Goal: Check status: Check status

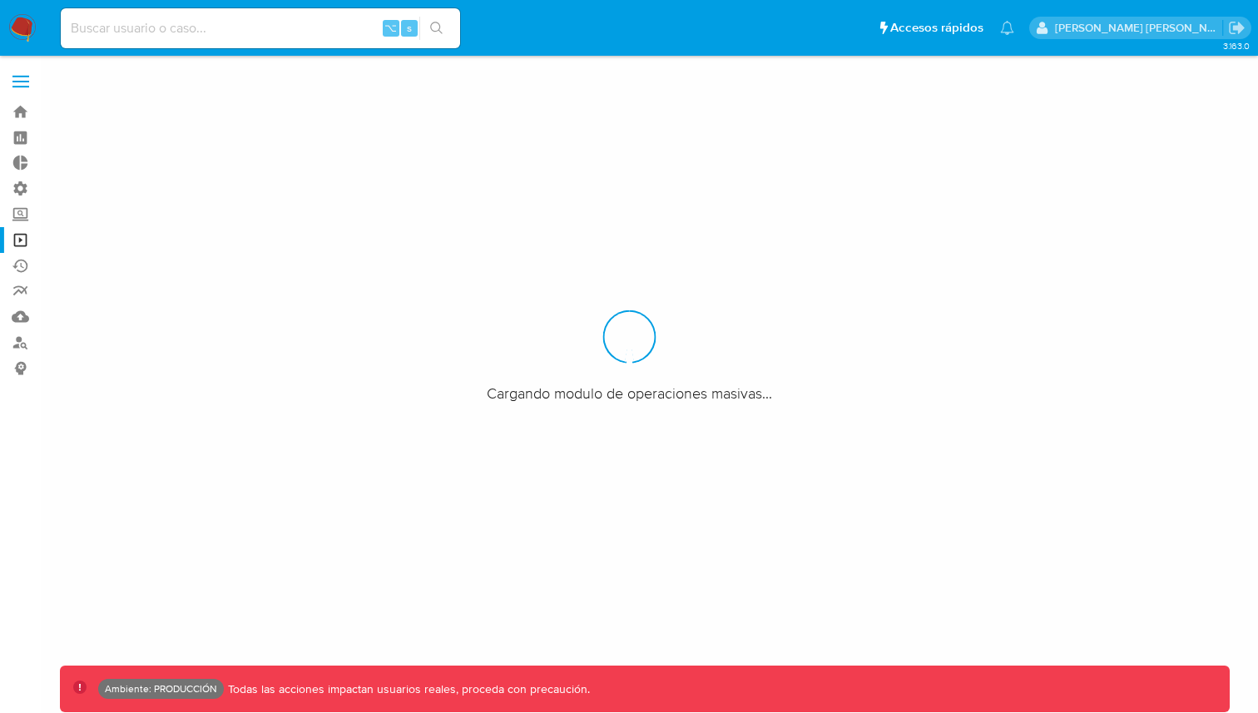
click at [22, 86] on span at bounding box center [20, 87] width 17 height 2
click at [0, 0] on input "checkbox" at bounding box center [0, 0] width 0 height 0
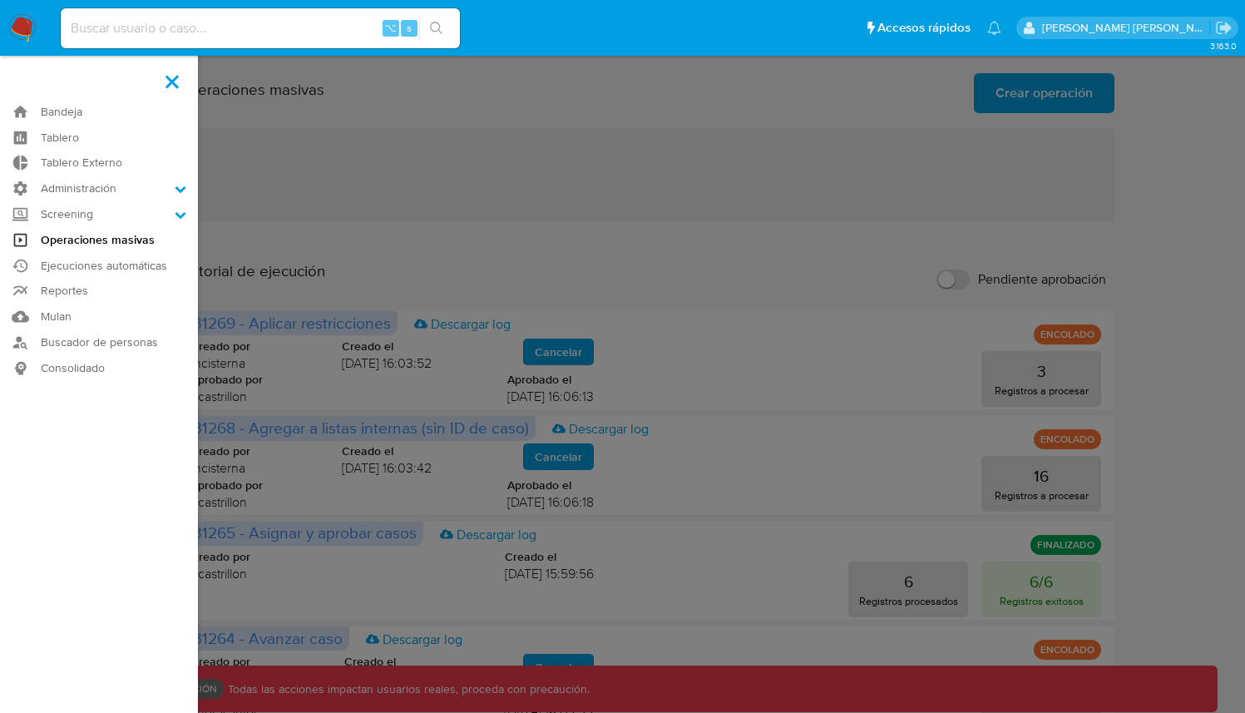
click at [126, 241] on link "Operaciones masivas" at bounding box center [99, 240] width 198 height 26
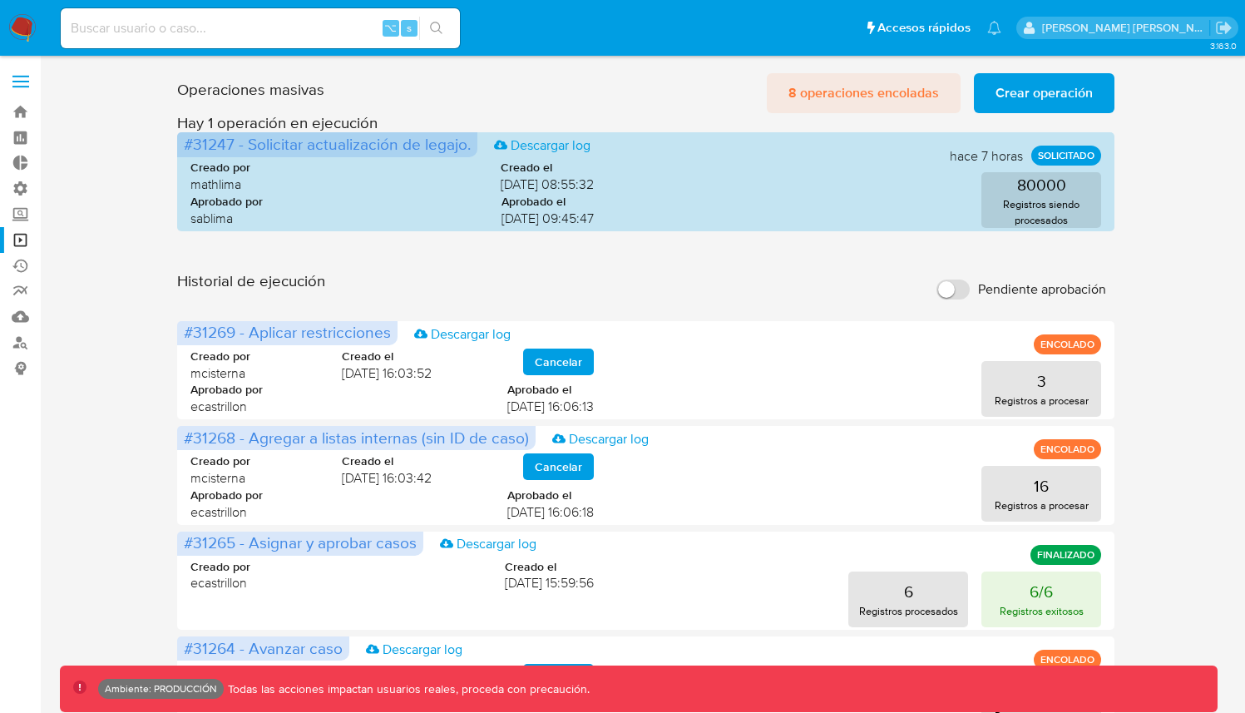
click at [912, 91] on span "8 operaciones encoladas" at bounding box center [863, 93] width 151 height 37
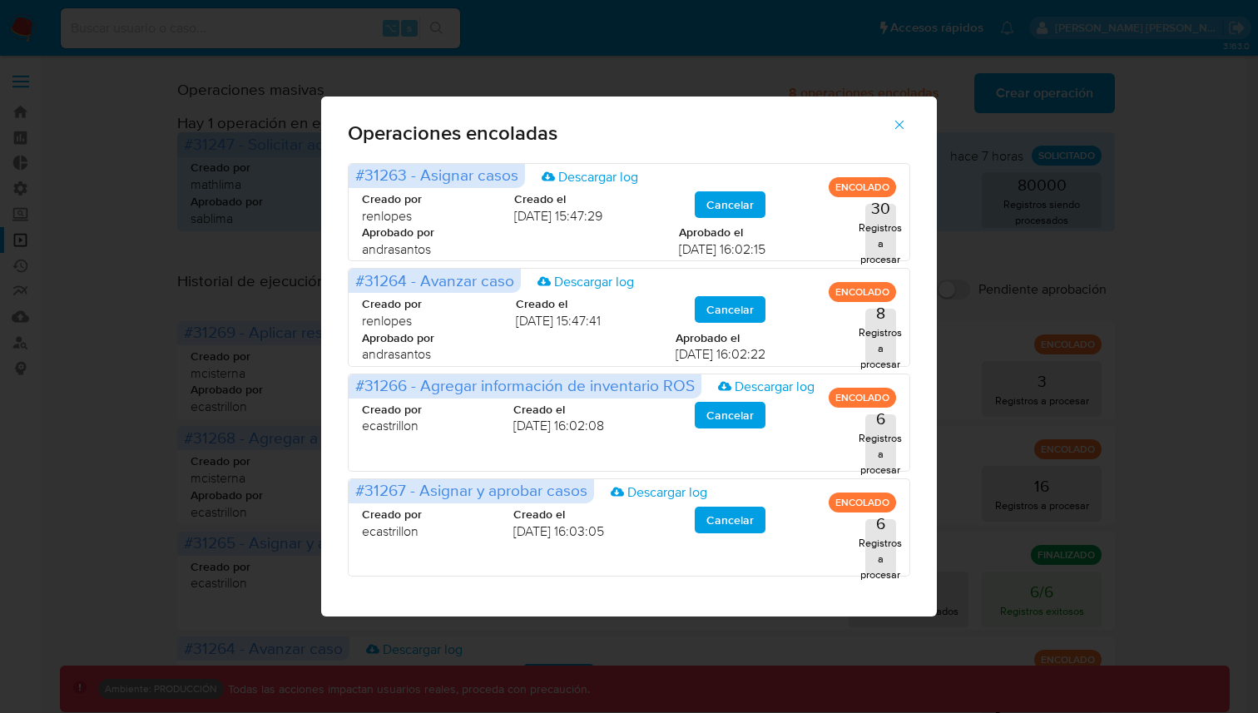
click at [902, 122] on icon "button" at bounding box center [899, 124] width 15 height 15
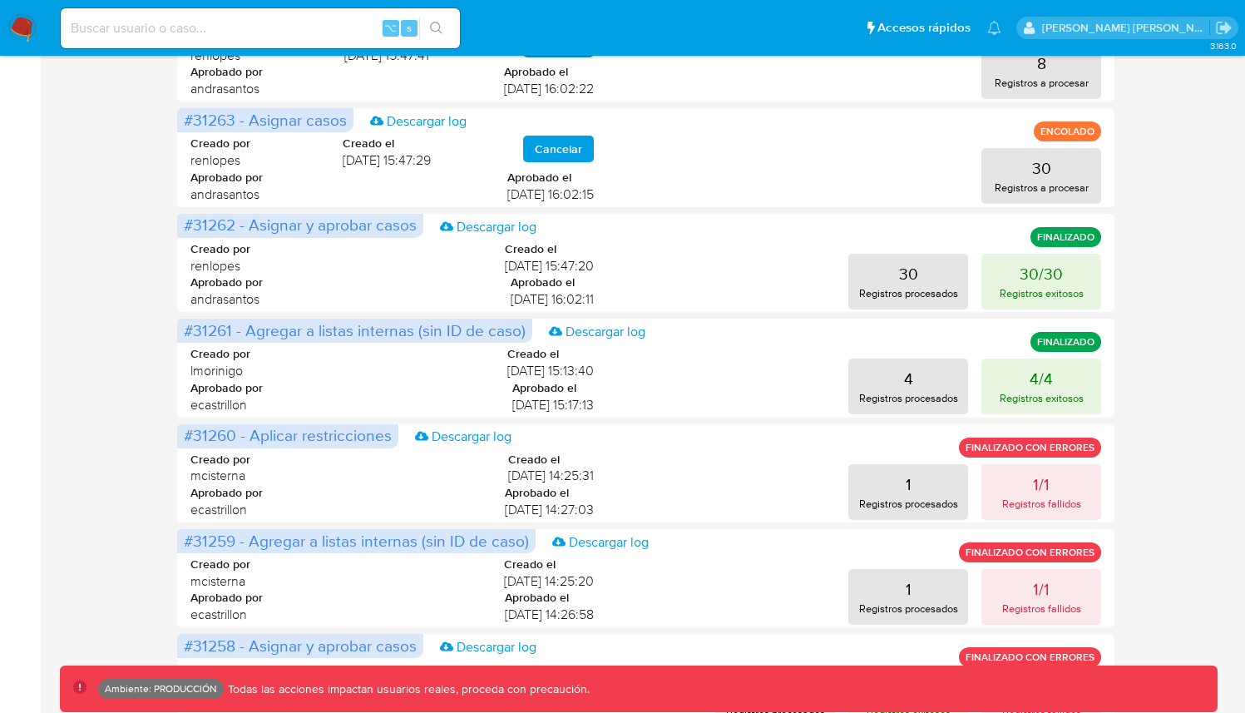
scroll to position [634, 0]
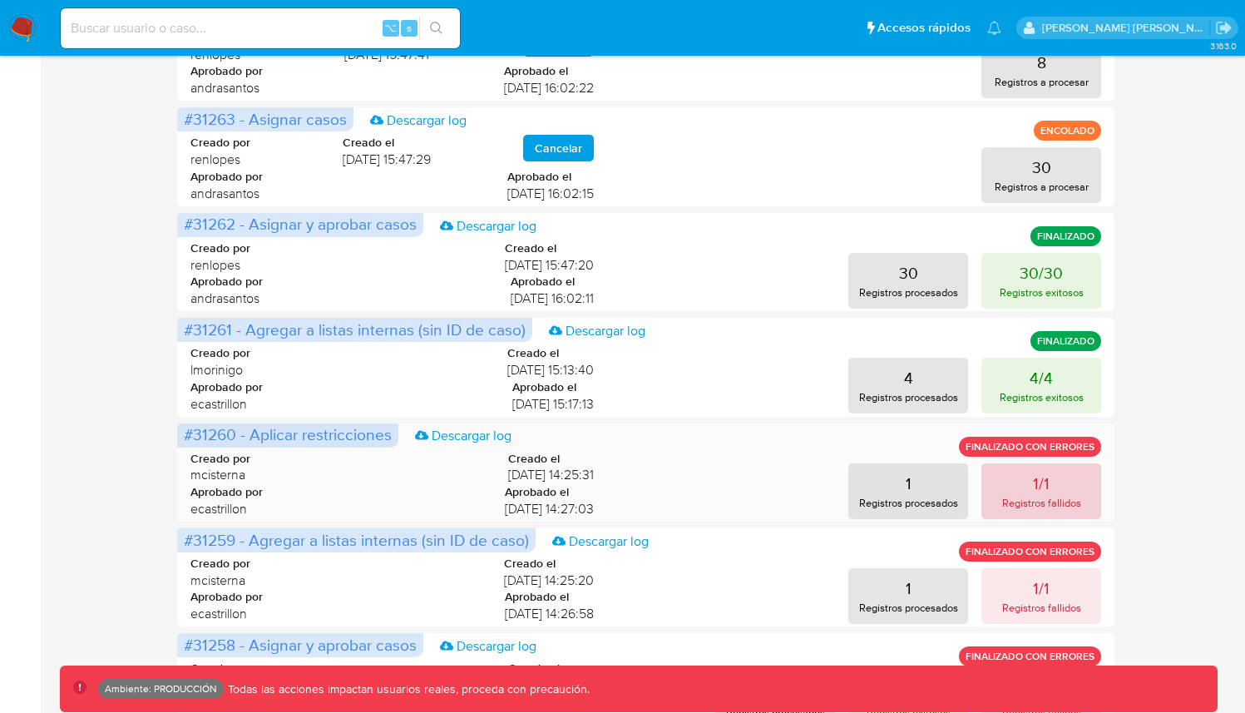
click at [1042, 499] on p "Registros fallidos" at bounding box center [1041, 503] width 79 height 16
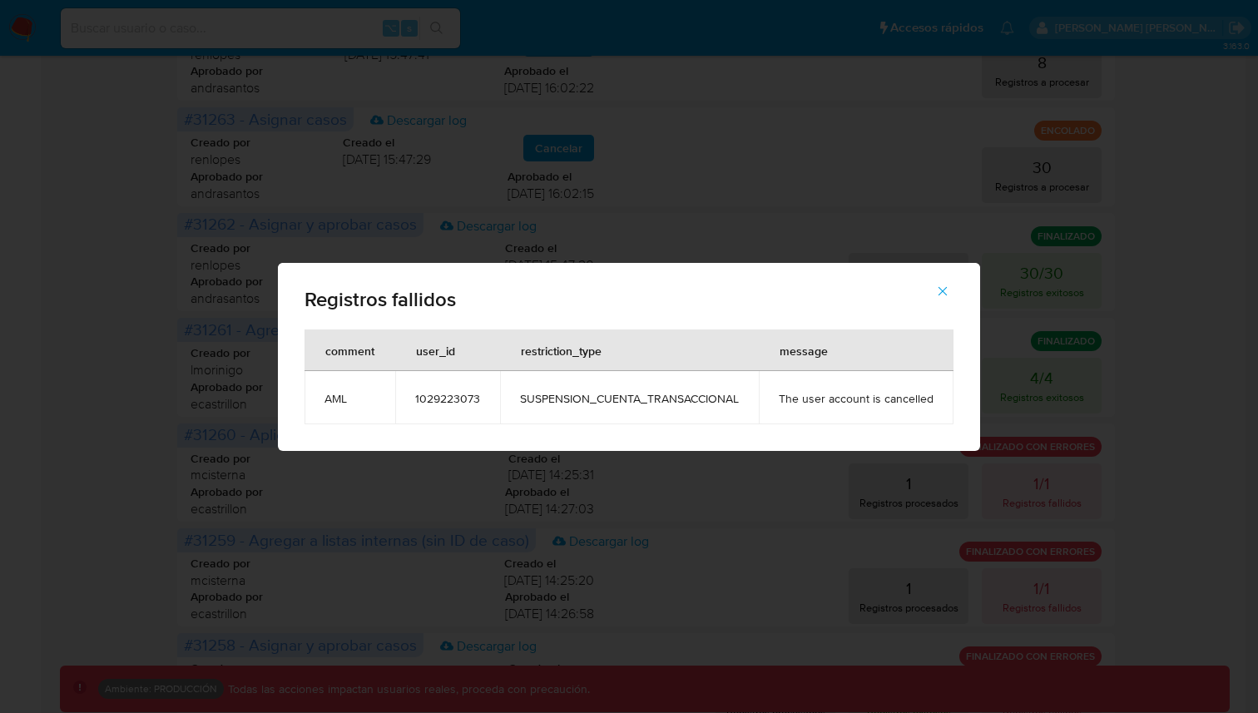
click at [941, 289] on icon "button" at bounding box center [942, 291] width 15 height 15
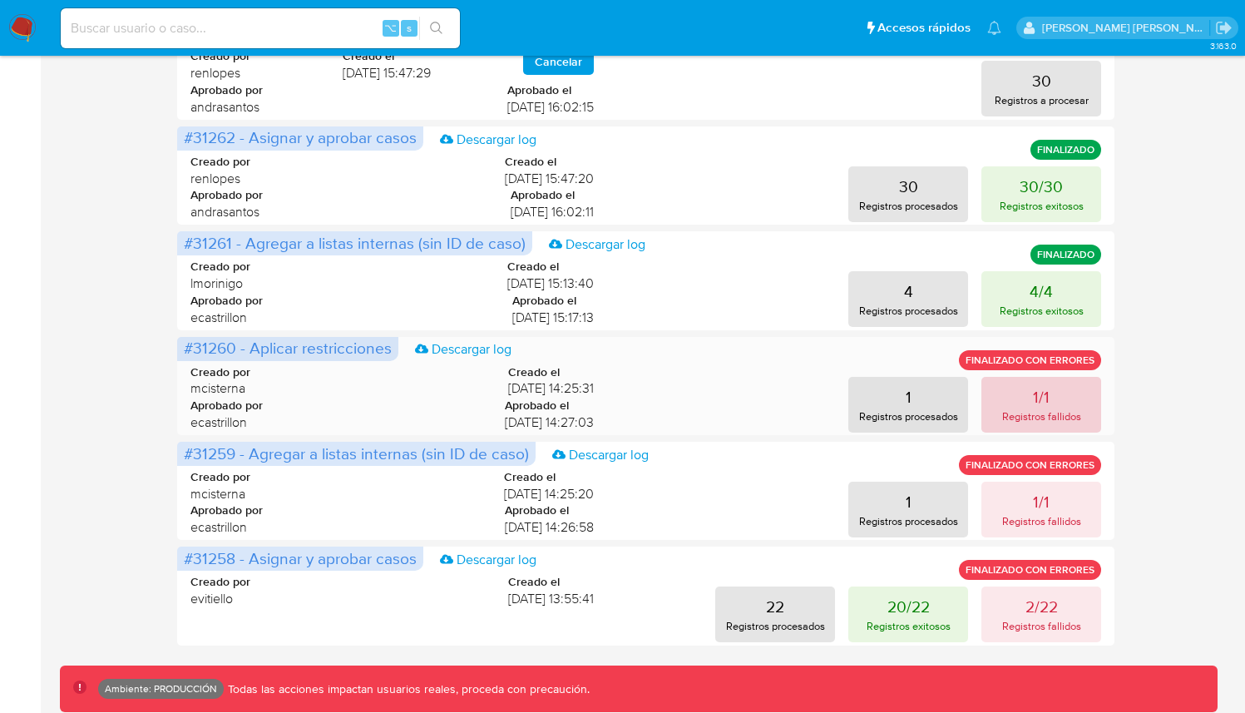
scroll to position [776, 0]
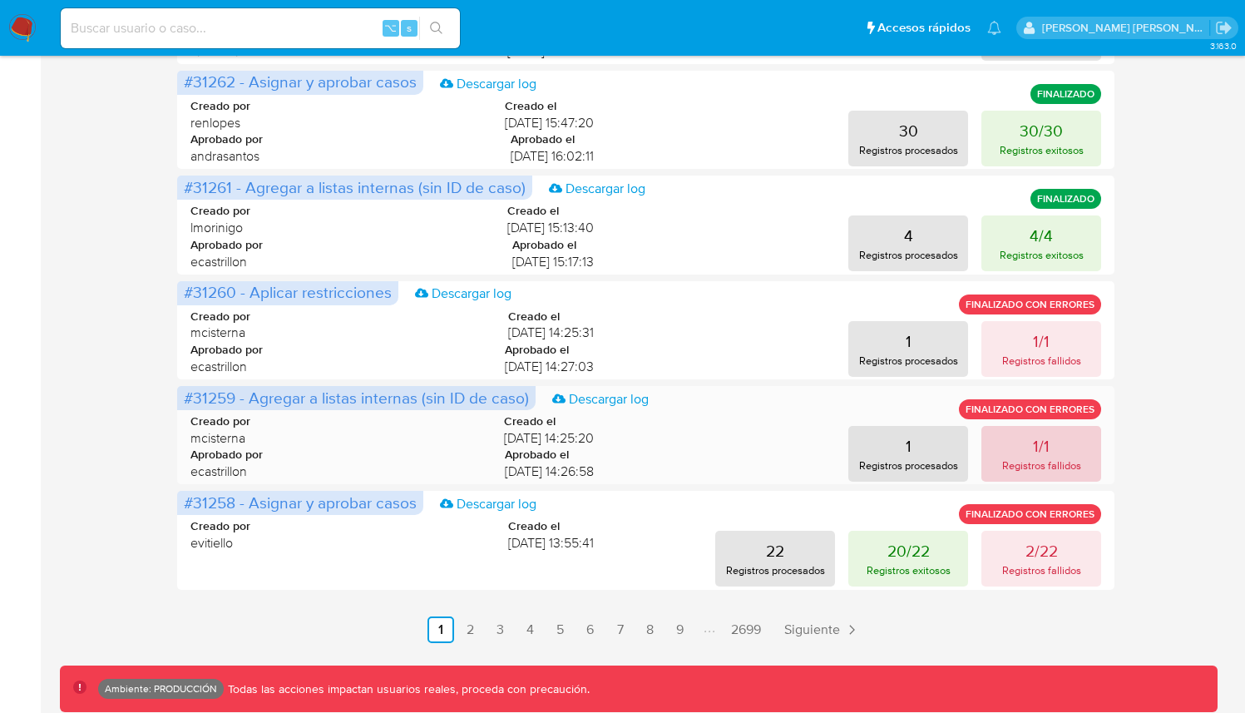
click at [1050, 445] on button "1/1 Registros fallidos" at bounding box center [1041, 454] width 120 height 56
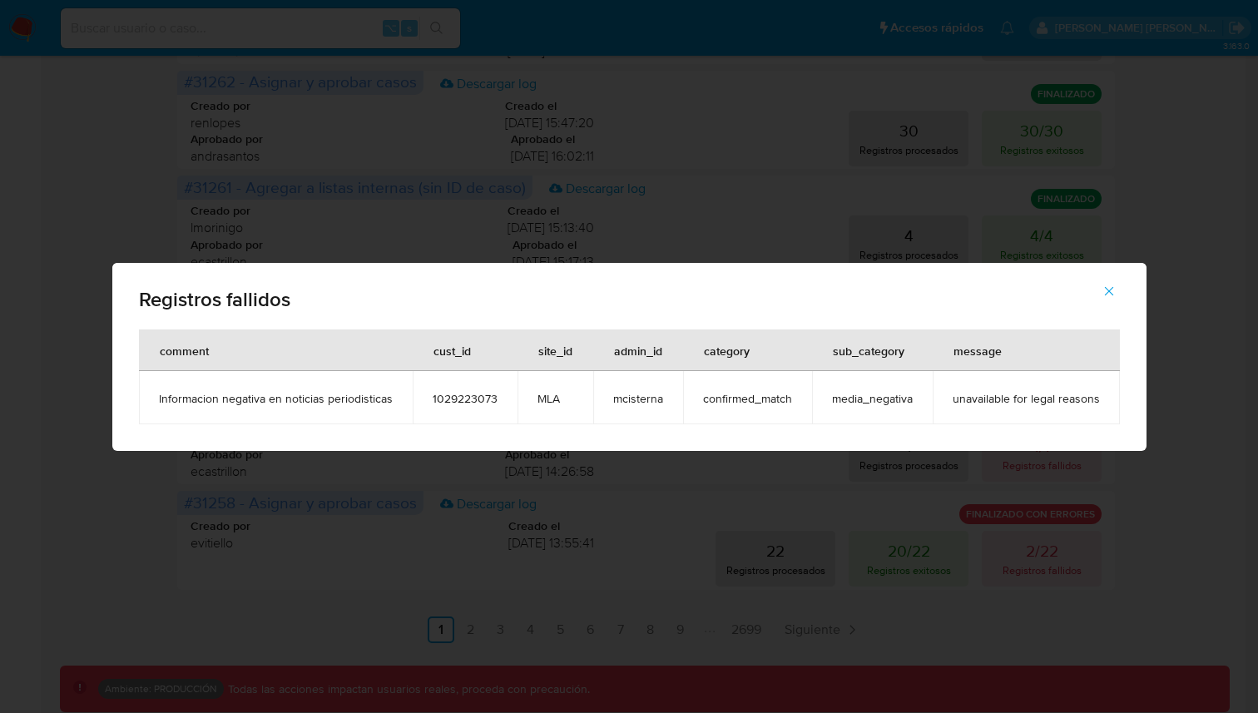
click at [1107, 284] on icon "button" at bounding box center [1108, 291] width 15 height 15
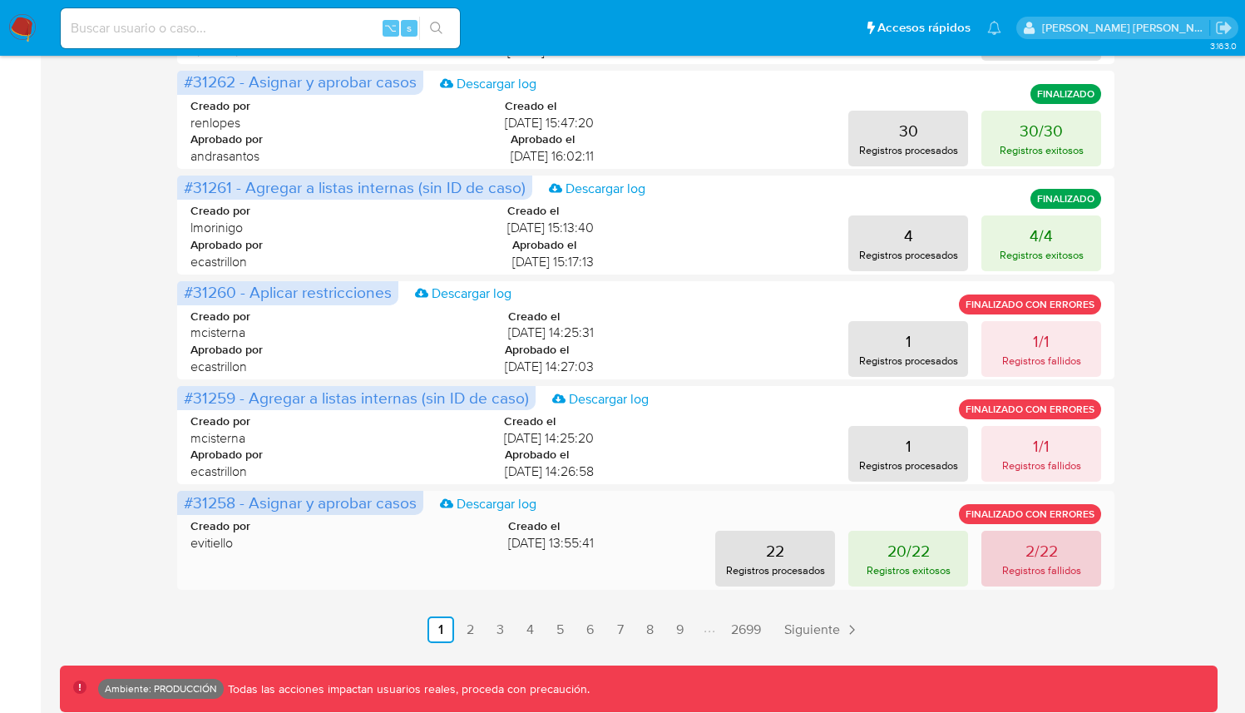
click at [1009, 567] on p "Registros fallidos" at bounding box center [1041, 570] width 79 height 16
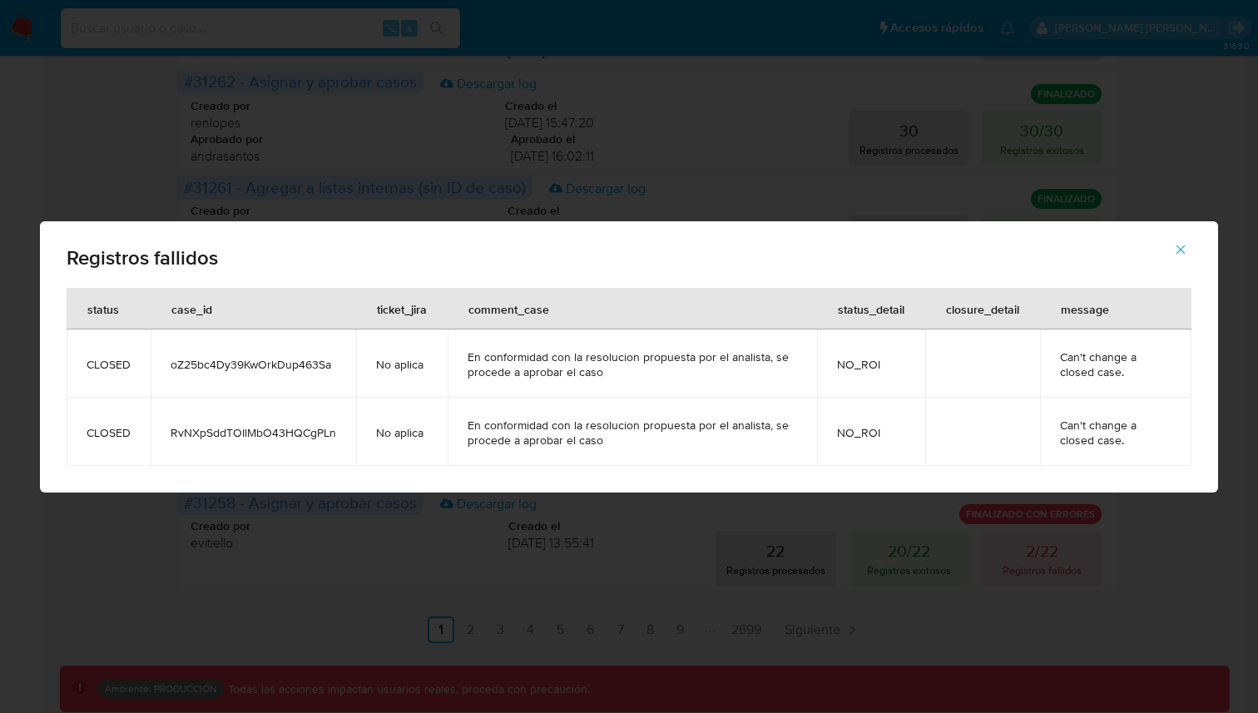
click at [1178, 234] on span "button" at bounding box center [1180, 249] width 15 height 37
